Goal: Task Accomplishment & Management: Manage account settings

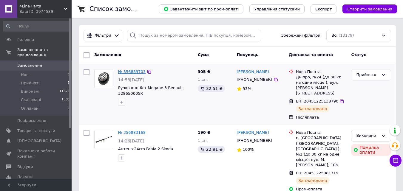
click at [129, 72] on link "№ 356889703" at bounding box center [131, 71] width 27 height 4
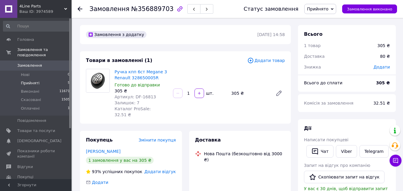
click at [48, 79] on li "Прийняті 5" at bounding box center [36, 83] width 73 height 8
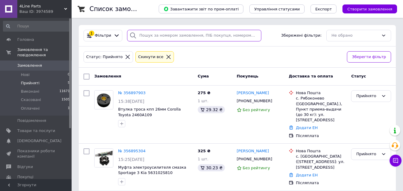
click at [164, 38] on input "search" at bounding box center [194, 36] width 134 height 12
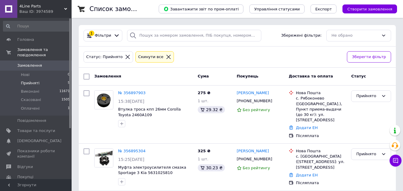
click at [157, 60] on div "Cкинути все" at bounding box center [154, 57] width 35 height 6
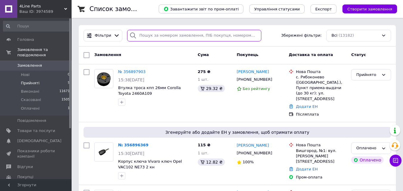
click at [191, 33] on input "search" at bounding box center [194, 36] width 134 height 12
paste input "0995079116"
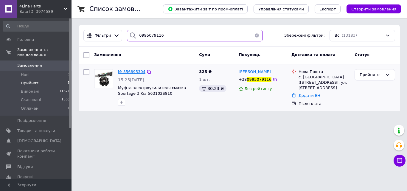
type input "0995079116"
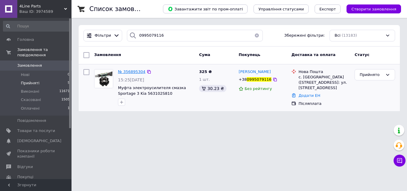
click at [134, 73] on span "№ 356895304" at bounding box center [131, 71] width 27 height 4
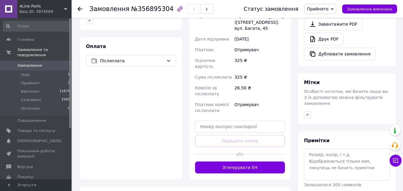
scroll to position [209, 0]
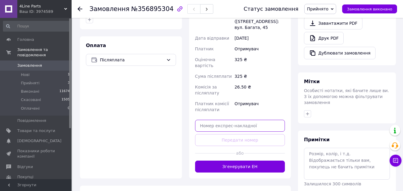
click at [250, 120] on input "text" at bounding box center [240, 126] width 90 height 12
paste input "20451225231670"
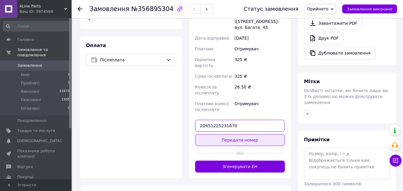
type input "20451225231670"
click at [214, 134] on button "Передати номер" at bounding box center [240, 140] width 90 height 12
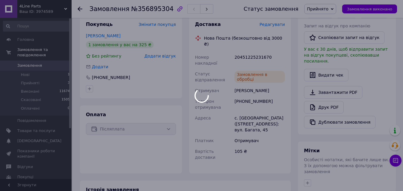
scroll to position [60, 0]
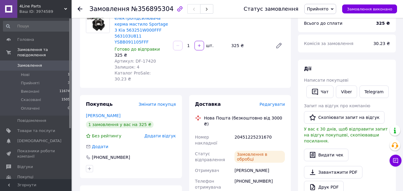
click at [334, 7] on span "Прийнято" at bounding box center [320, 9] width 32 height 10
drag, startPoint x: 330, startPoint y: 20, endPoint x: 386, endPoint y: 21, distance: 56.4
click at [331, 20] on li "Виконано" at bounding box center [319, 20] width 31 height 9
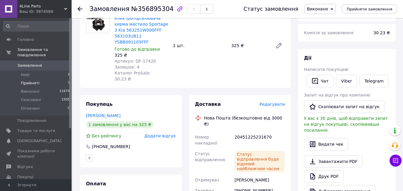
click at [59, 79] on li "Прийняті 3" at bounding box center [36, 83] width 73 height 8
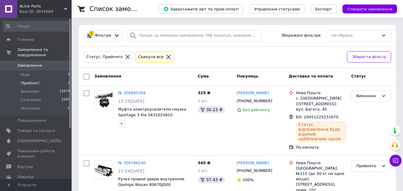
drag, startPoint x: 49, startPoint y: 79, endPoint x: 71, endPoint y: 97, distance: 27.8
click at [49, 79] on li "Прийняті 3" at bounding box center [36, 83] width 73 height 8
